Goal: Task Accomplishment & Management: Use online tool/utility

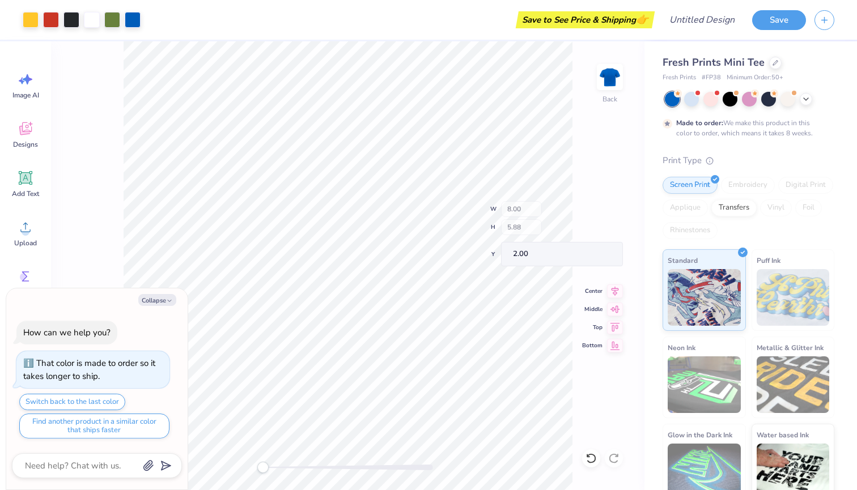
type textarea "x"
type input "5.24"
type input "2.92"
type input "4.96"
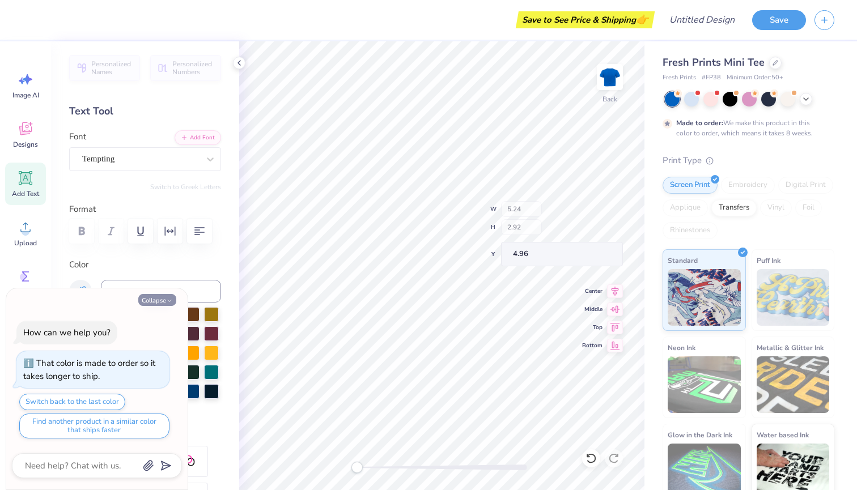
click at [172, 301] on icon "button" at bounding box center [169, 300] width 7 height 7
type textarea "x"
click at [96, 108] on div "Text Tool" at bounding box center [145, 111] width 152 height 15
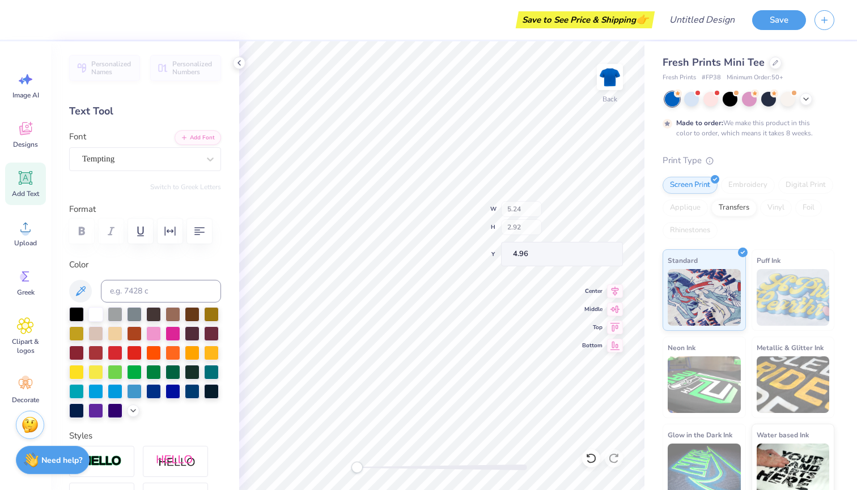
type input "6.90"
type input "4.37"
type input "2.10"
click at [612, 92] on div "Back" at bounding box center [609, 84] width 26 height 40
click at [602, 75] on img at bounding box center [609, 76] width 45 height 45
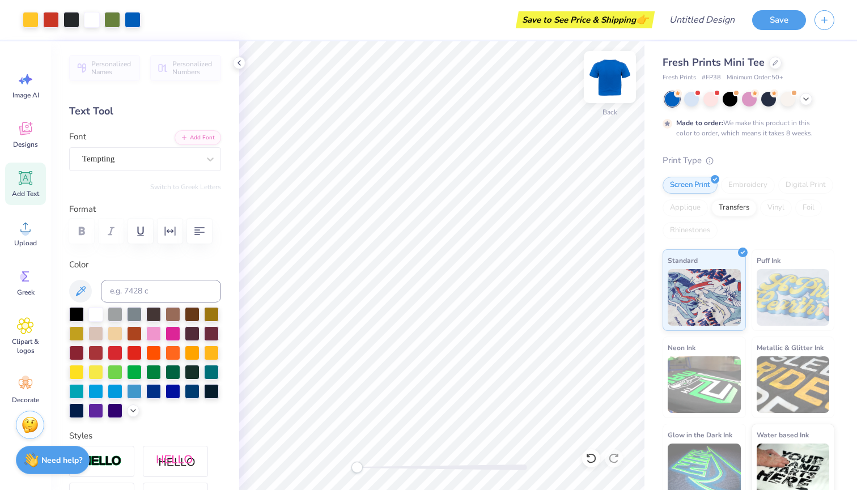
click at [612, 83] on img at bounding box center [609, 76] width 45 height 45
click at [612, 83] on img at bounding box center [609, 77] width 23 height 23
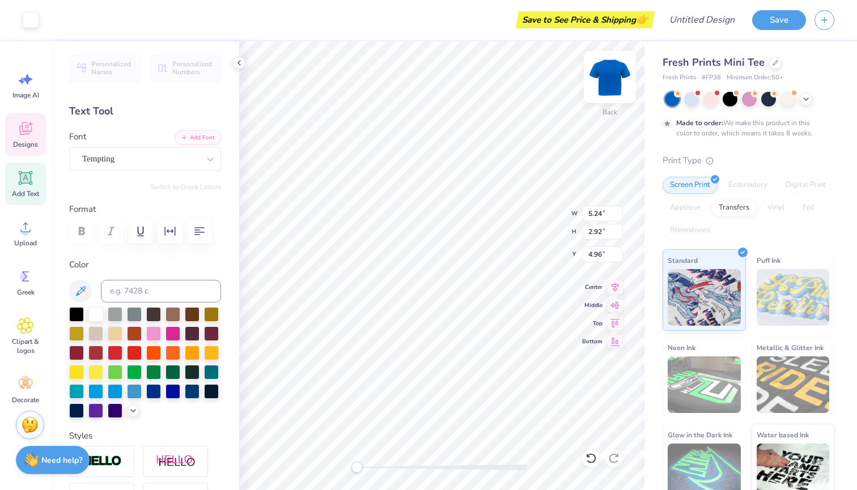
click at [620, 68] on img at bounding box center [609, 76] width 45 height 45
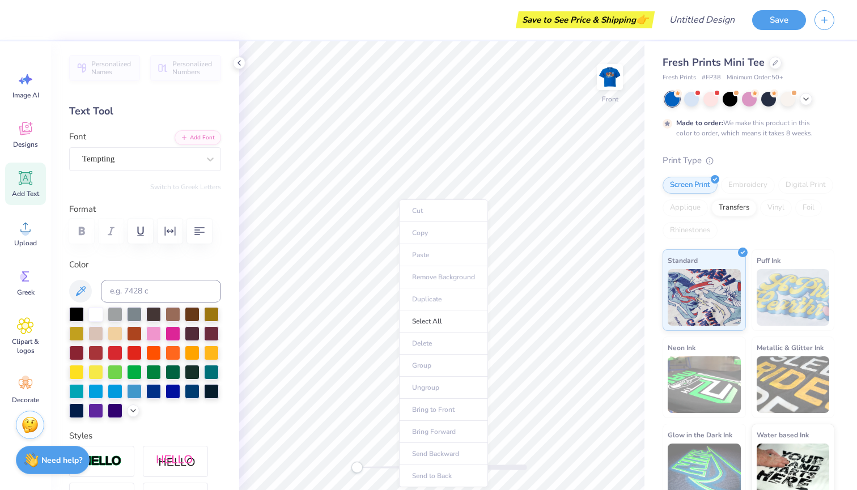
drag, startPoint x: 620, startPoint y: 68, endPoint x: 399, endPoint y: 256, distance: 290.1
click at [605, 88] on img at bounding box center [609, 76] width 45 height 45
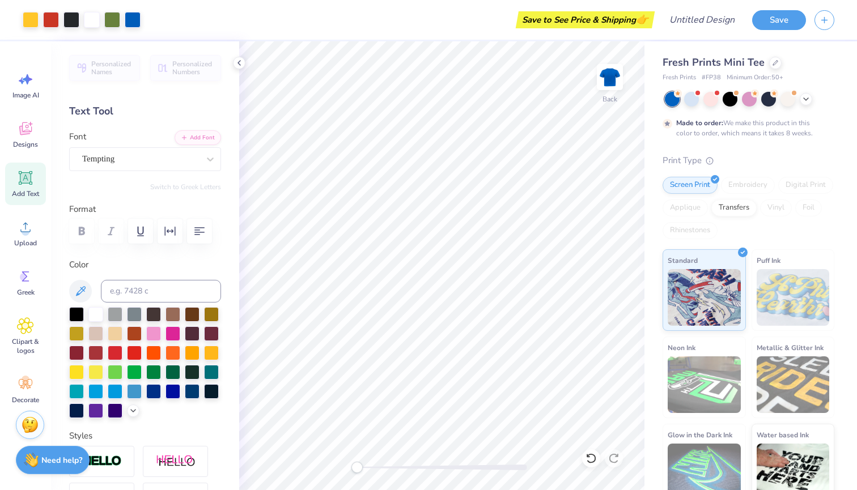
click at [563, 88] on div "Back" at bounding box center [441, 265] width 405 height 449
click at [24, 135] on icon at bounding box center [25, 128] width 17 height 17
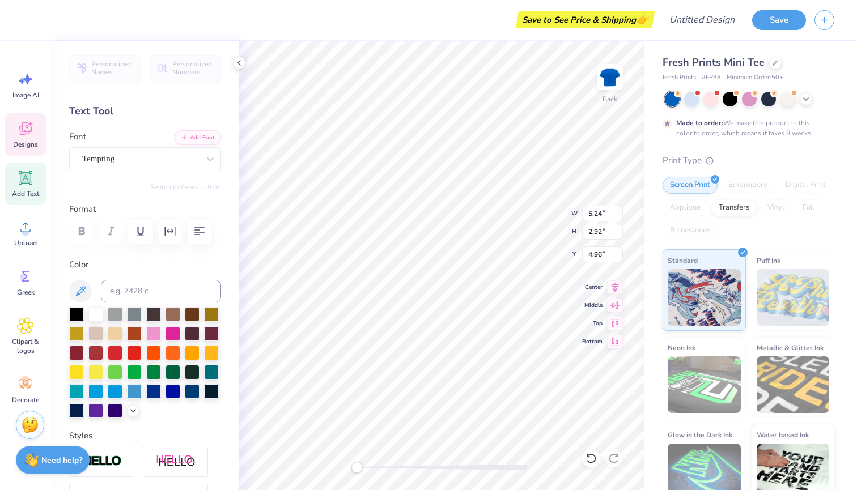
type textarea "t"
type textarea "Alpha Phi"
type input "6.78"
type input "2.44"
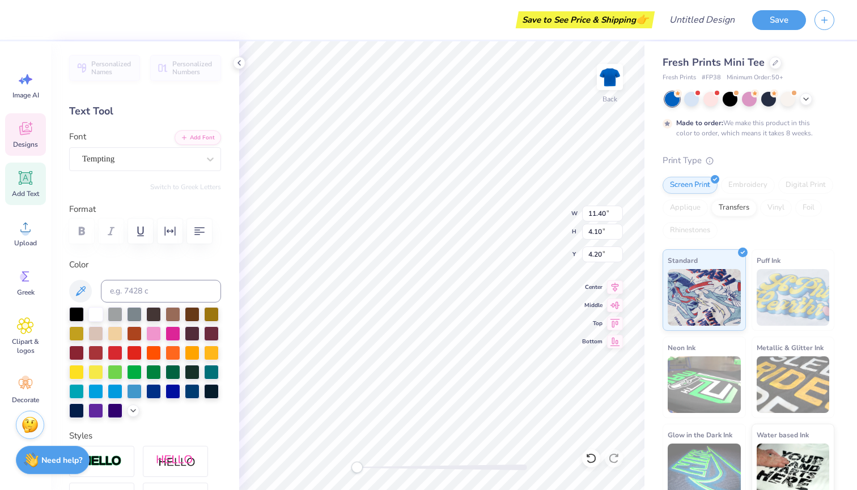
type input "6.08"
type input "8.00"
type input "4.46"
type input "2.00"
type input "1.19"
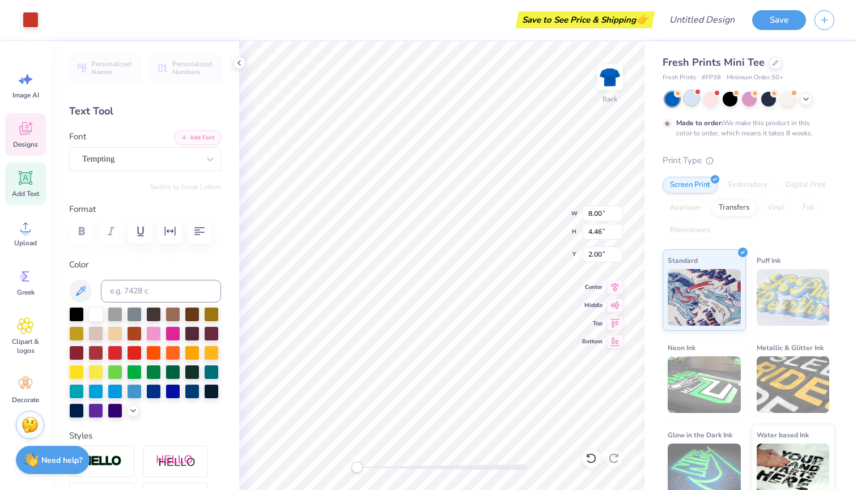
type input "0.69"
type input "2.92"
type textarea "!"
type input "0.98"
type input "0.63"
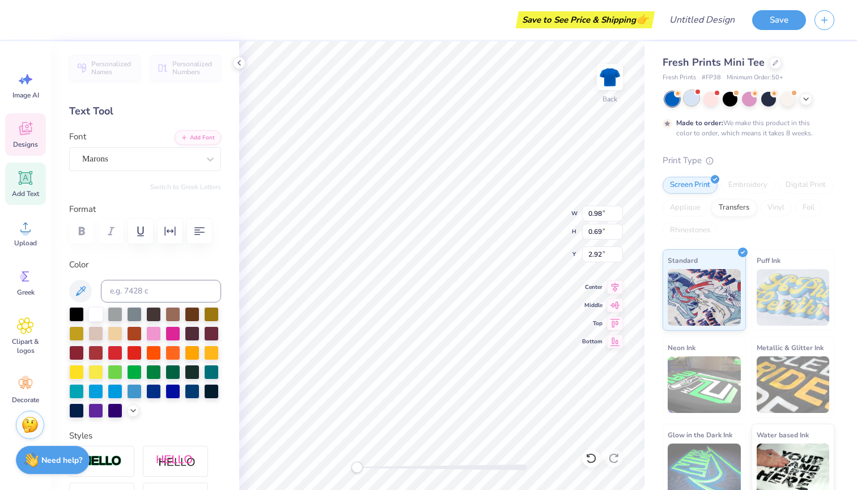
type input "2.44"
type textarea "\"
type input "1.76"
type input "2.15"
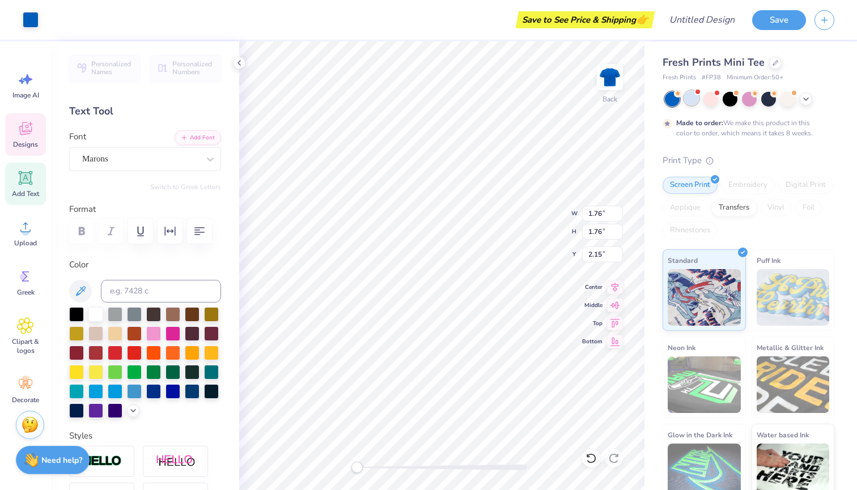
type input "0.09"
type input "0.49"
type input "3.02"
type input "1.76"
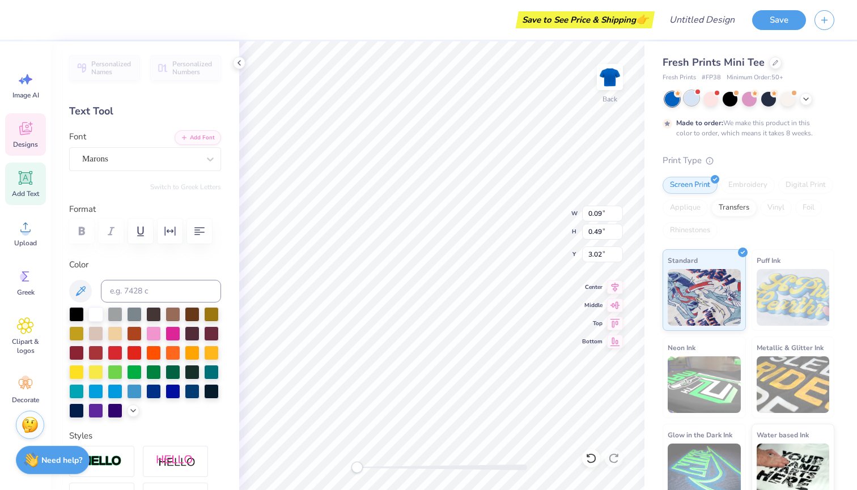
type input "2.15"
type input "0.09"
type input "0.49"
type input "3.00"
type input "1.76"
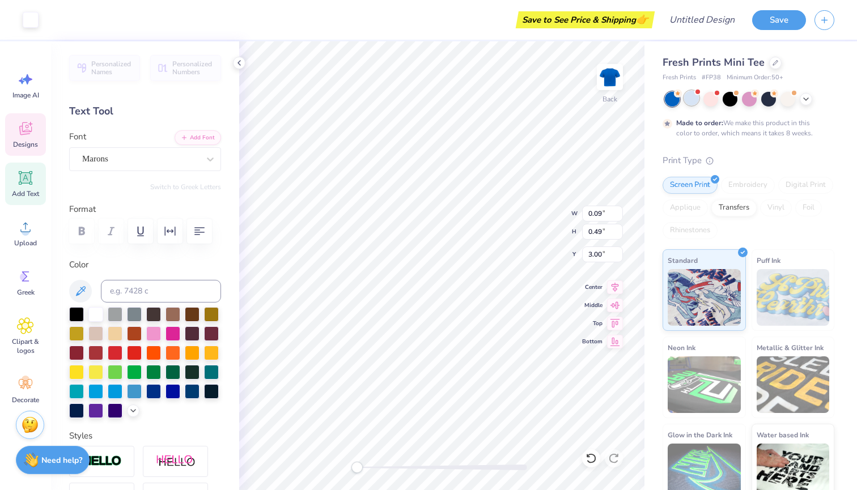
type input "1.76"
type input "2.15"
type input "0.09"
type input "0.49"
type input "3.00"
